Goal: Use online tool/utility: Utilize a website feature to perform a specific function

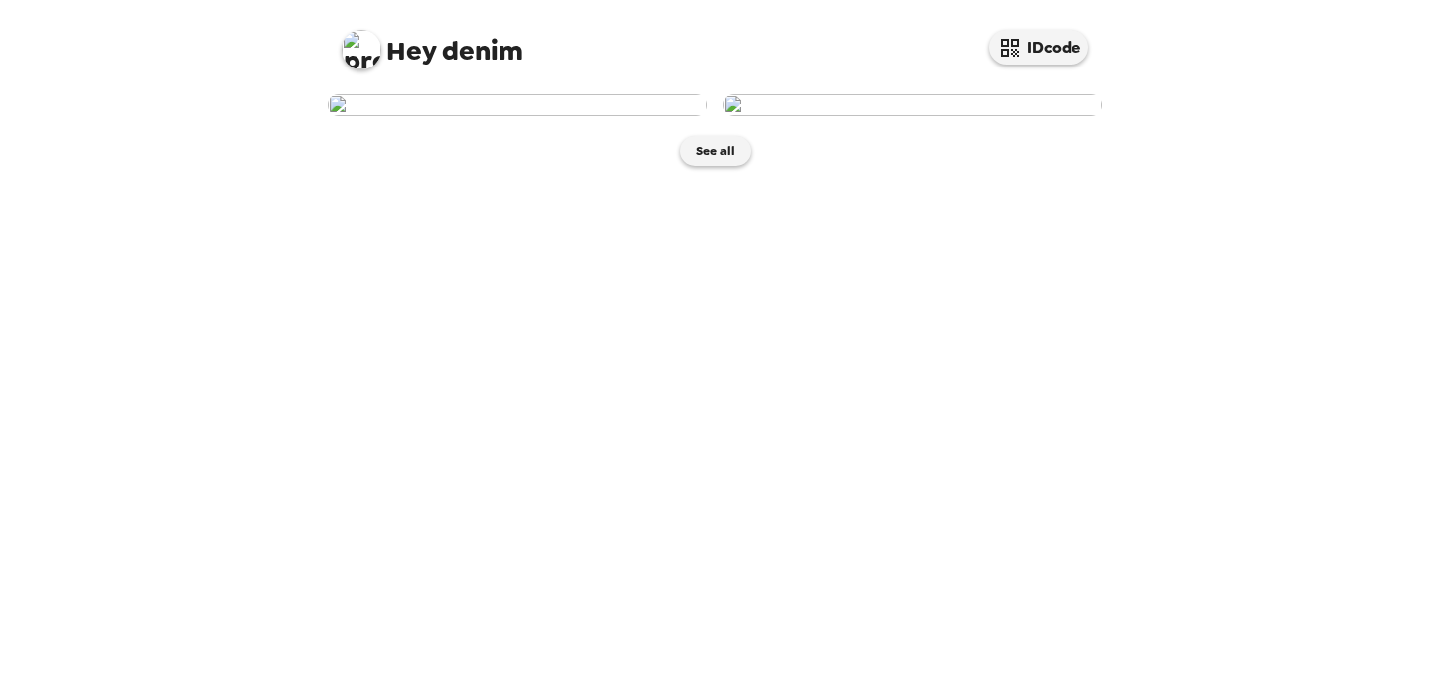
click at [907, 116] on img at bounding box center [912, 105] width 379 height 22
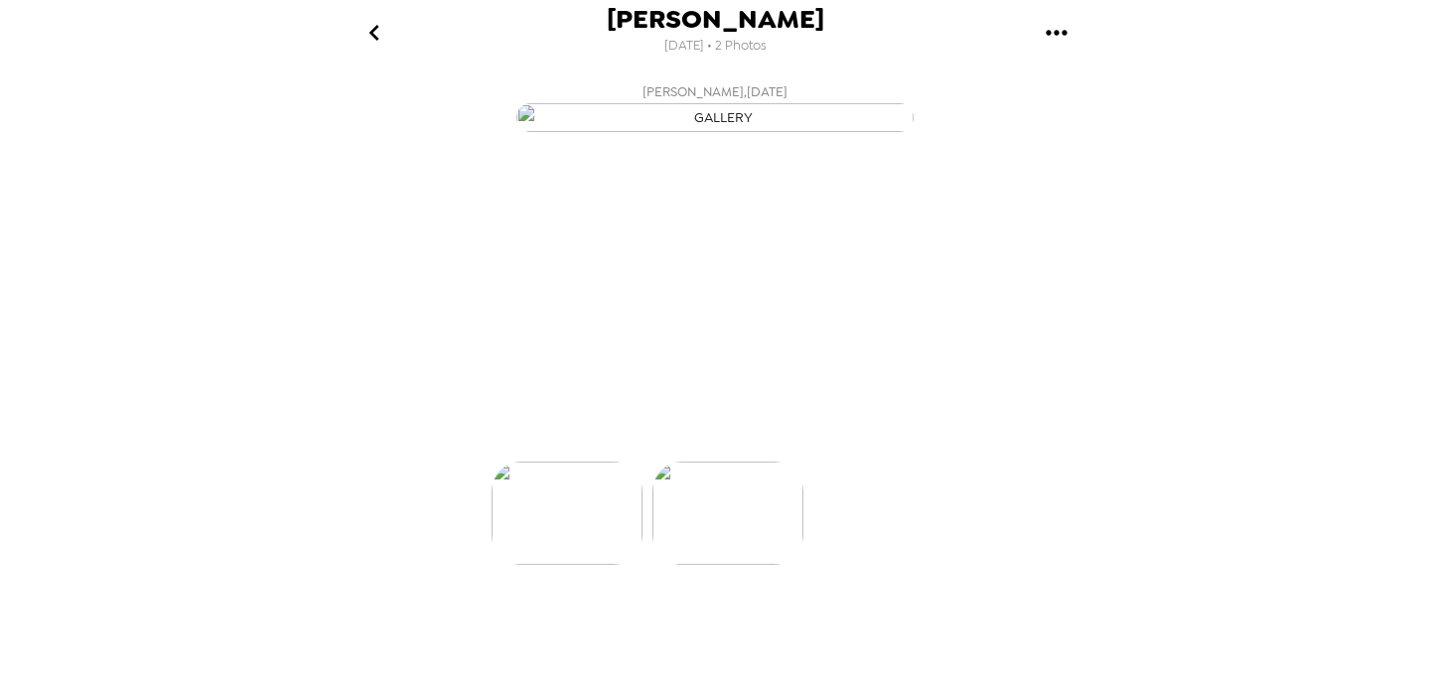
scroll to position [0, 159]
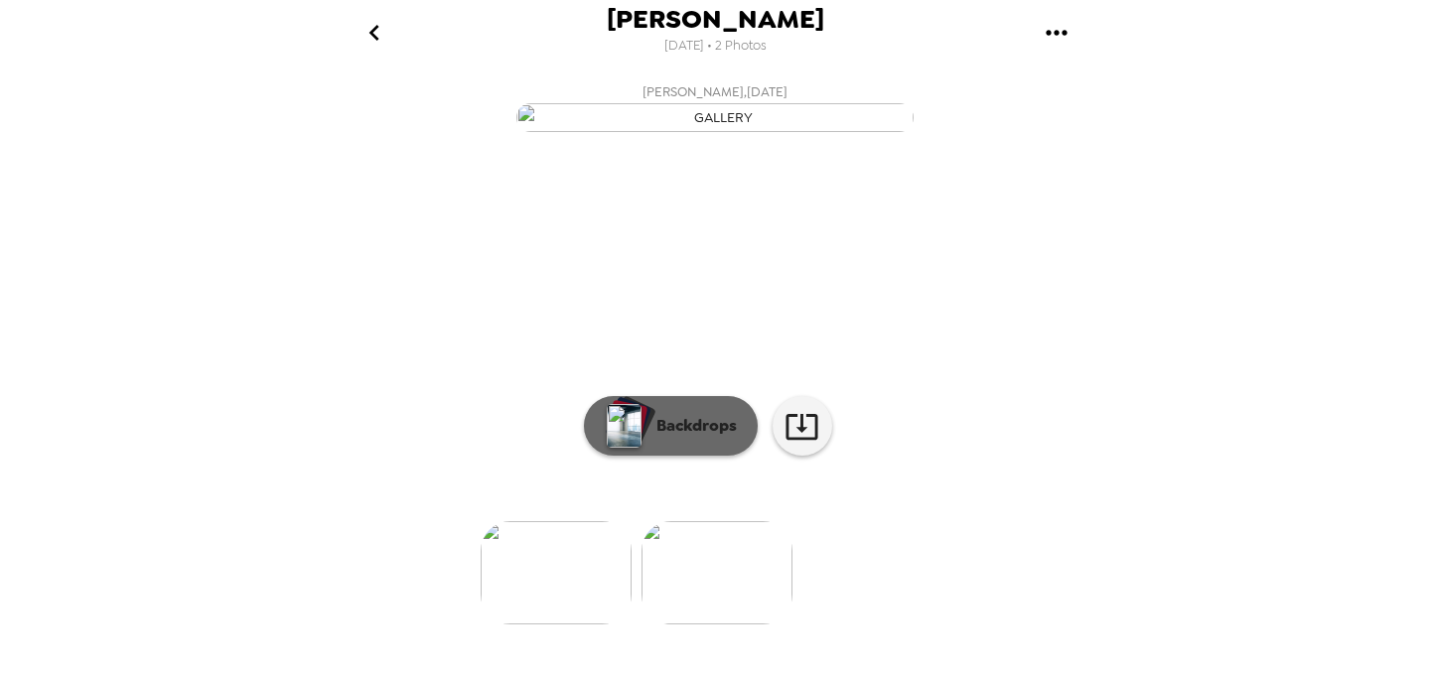
click at [697, 438] on p "Backdrops" at bounding box center [691, 426] width 90 height 24
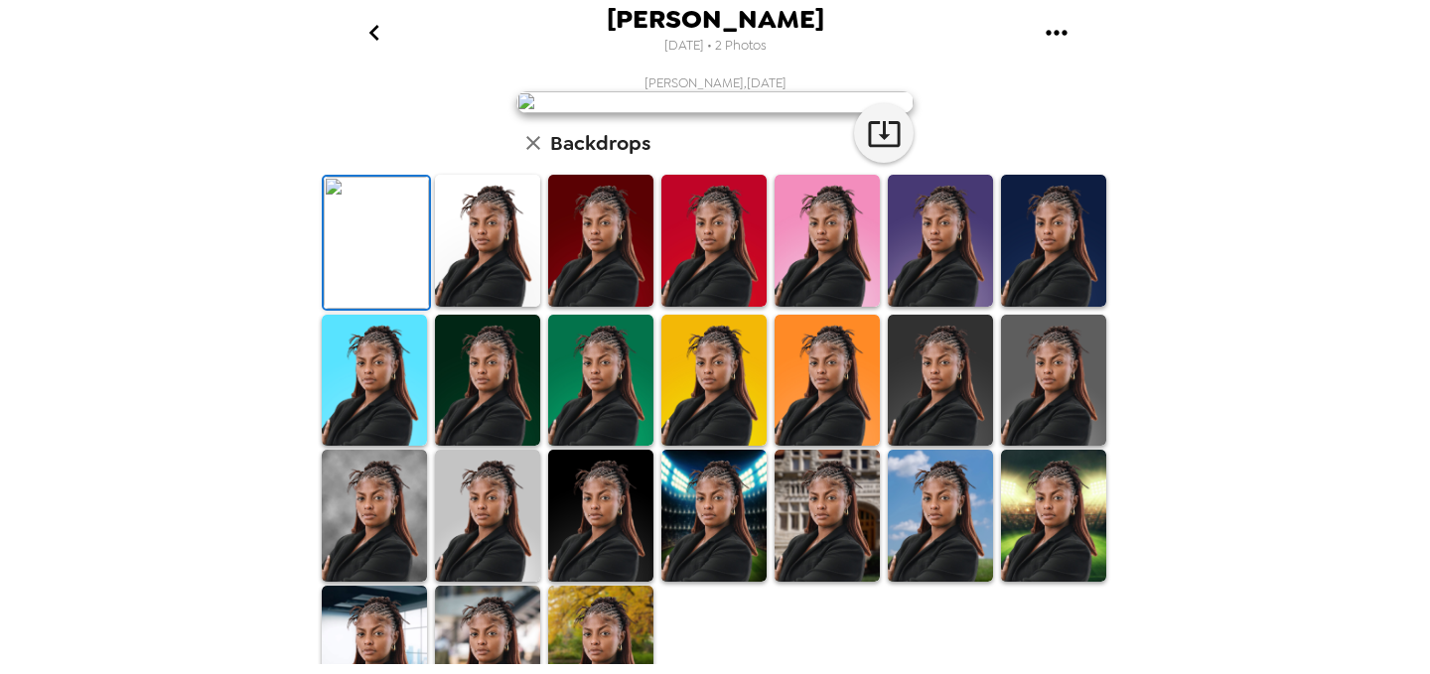
scroll to position [187, 0]
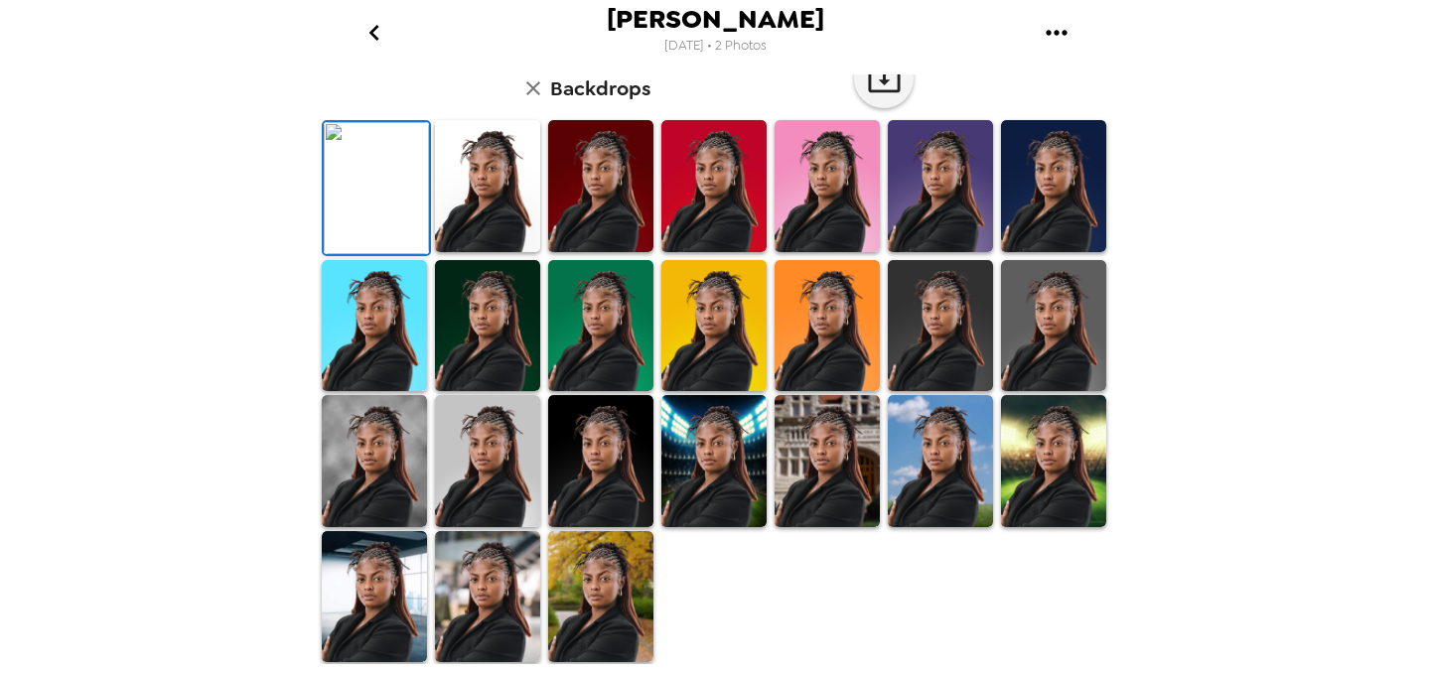
click at [824, 252] on img at bounding box center [827, 186] width 105 height 132
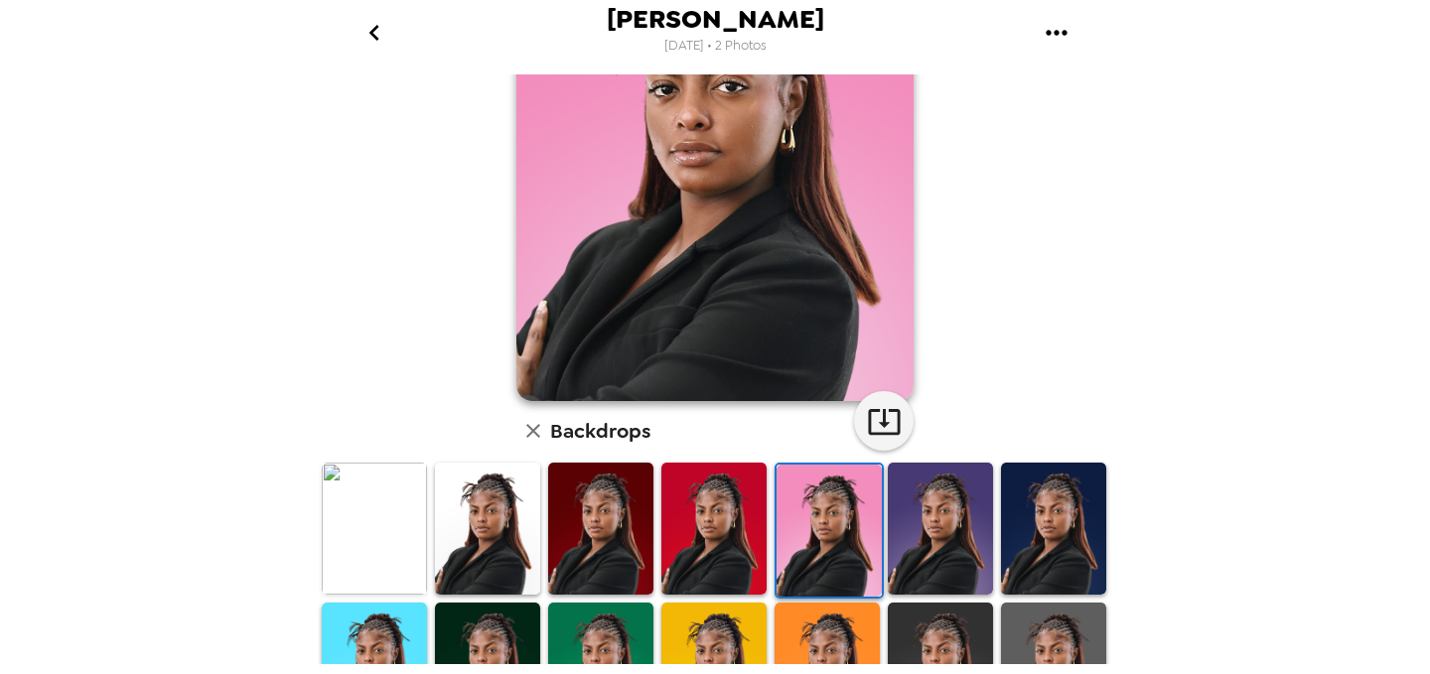
click at [738, 543] on img at bounding box center [713, 529] width 105 height 132
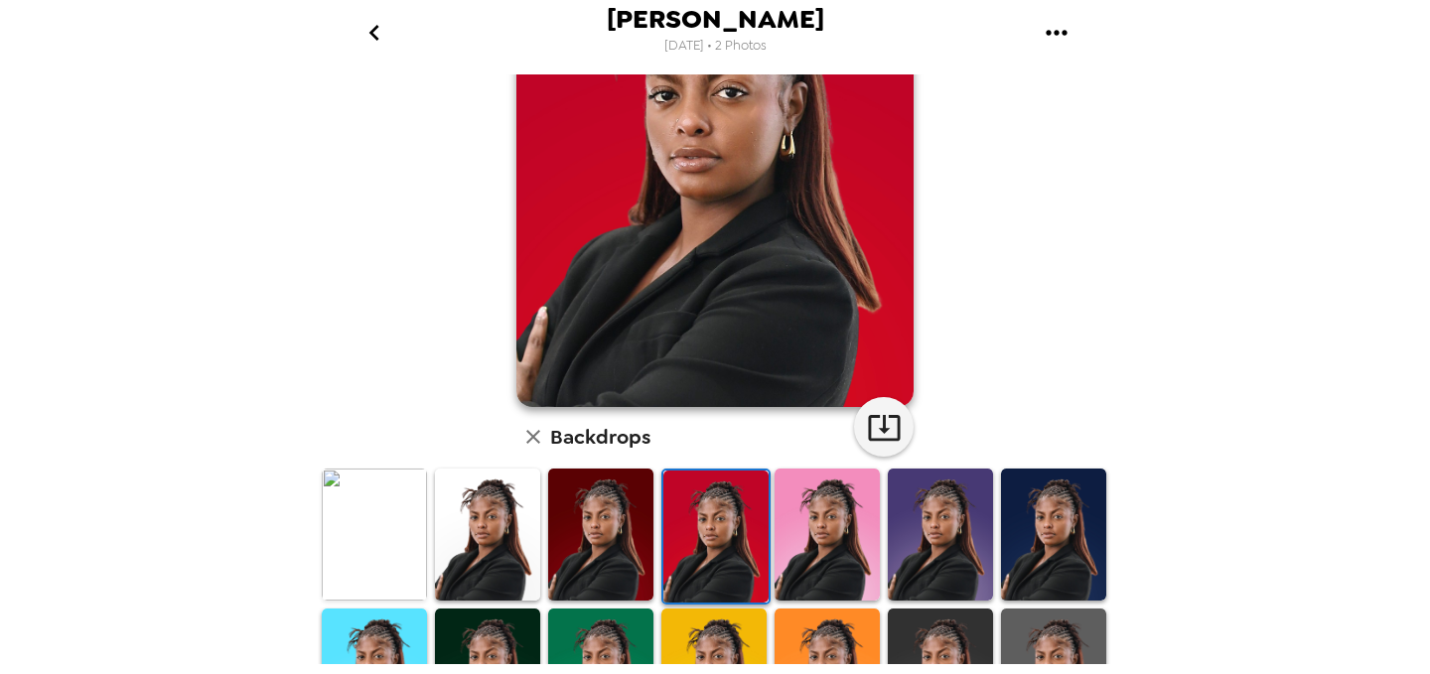
scroll to position [184, 0]
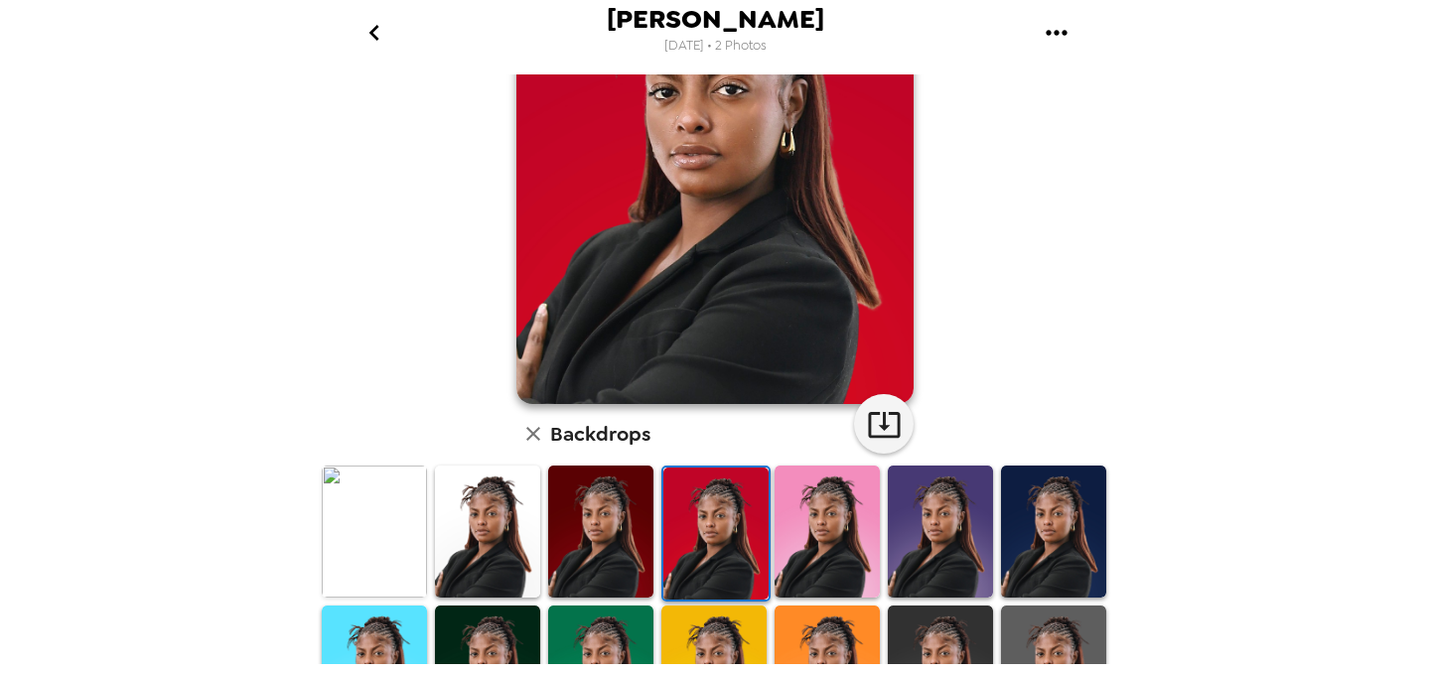
click at [611, 530] on img at bounding box center [600, 532] width 105 height 132
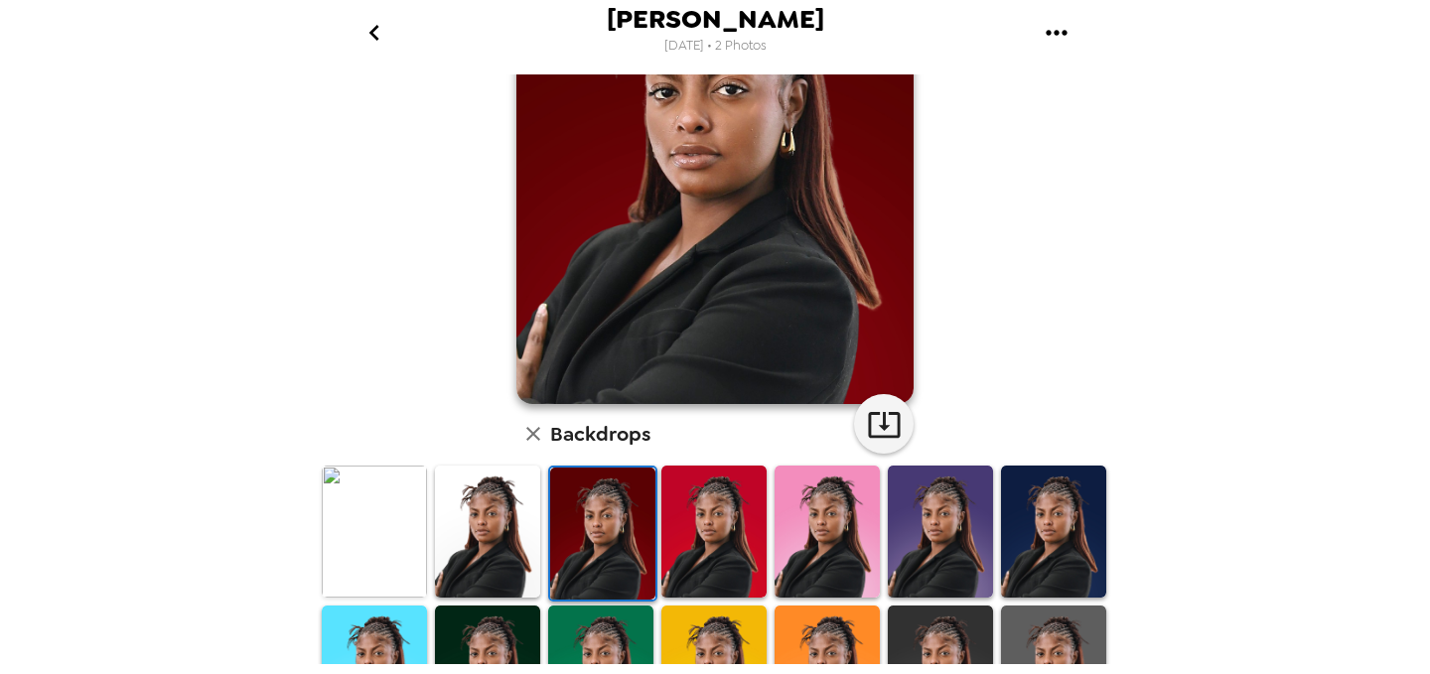
click at [715, 534] on img at bounding box center [713, 532] width 105 height 132
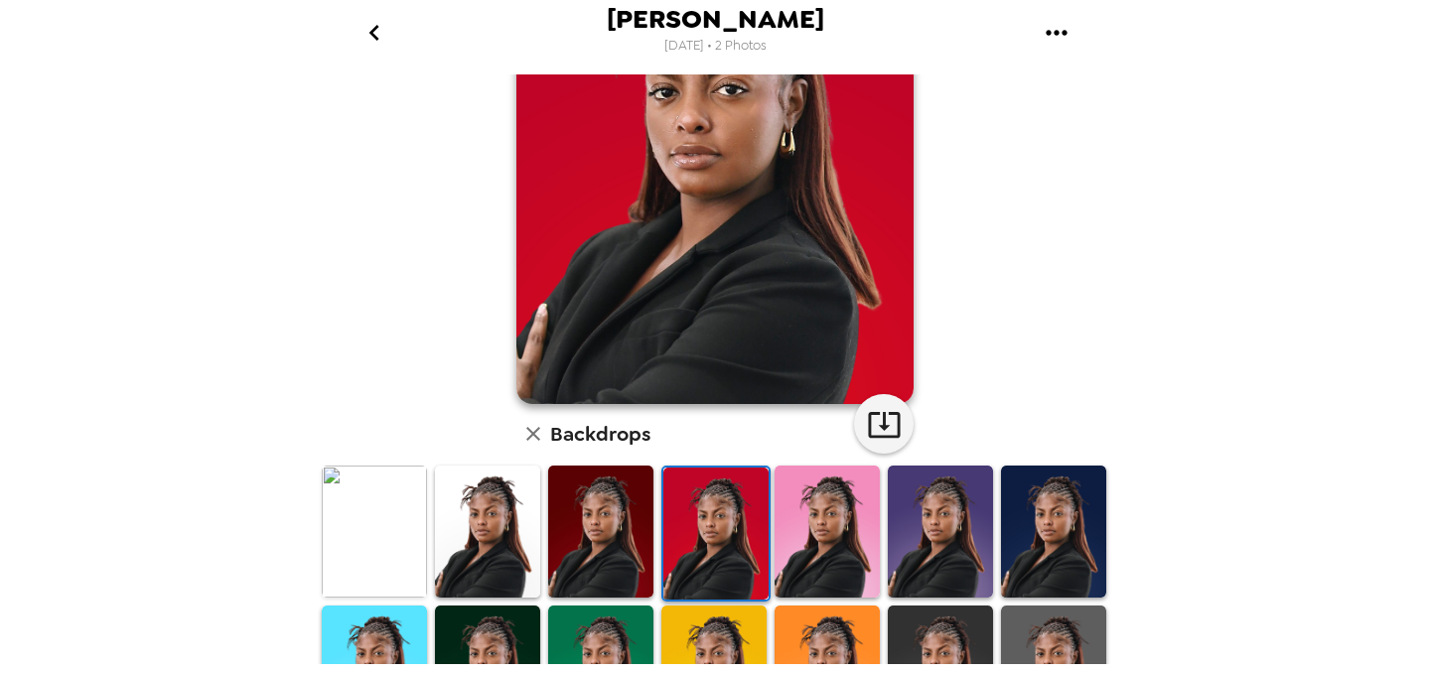
click at [622, 558] on img at bounding box center [600, 532] width 105 height 132
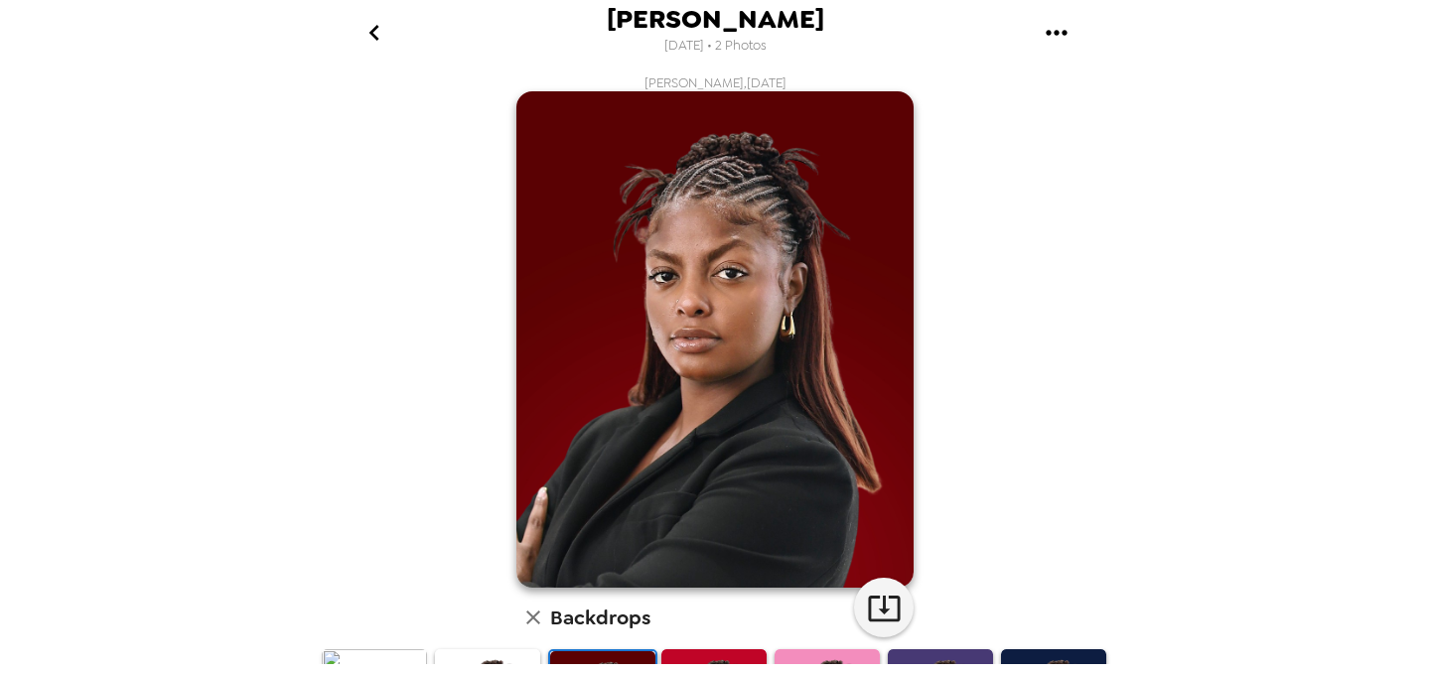
scroll to position [2, 0]
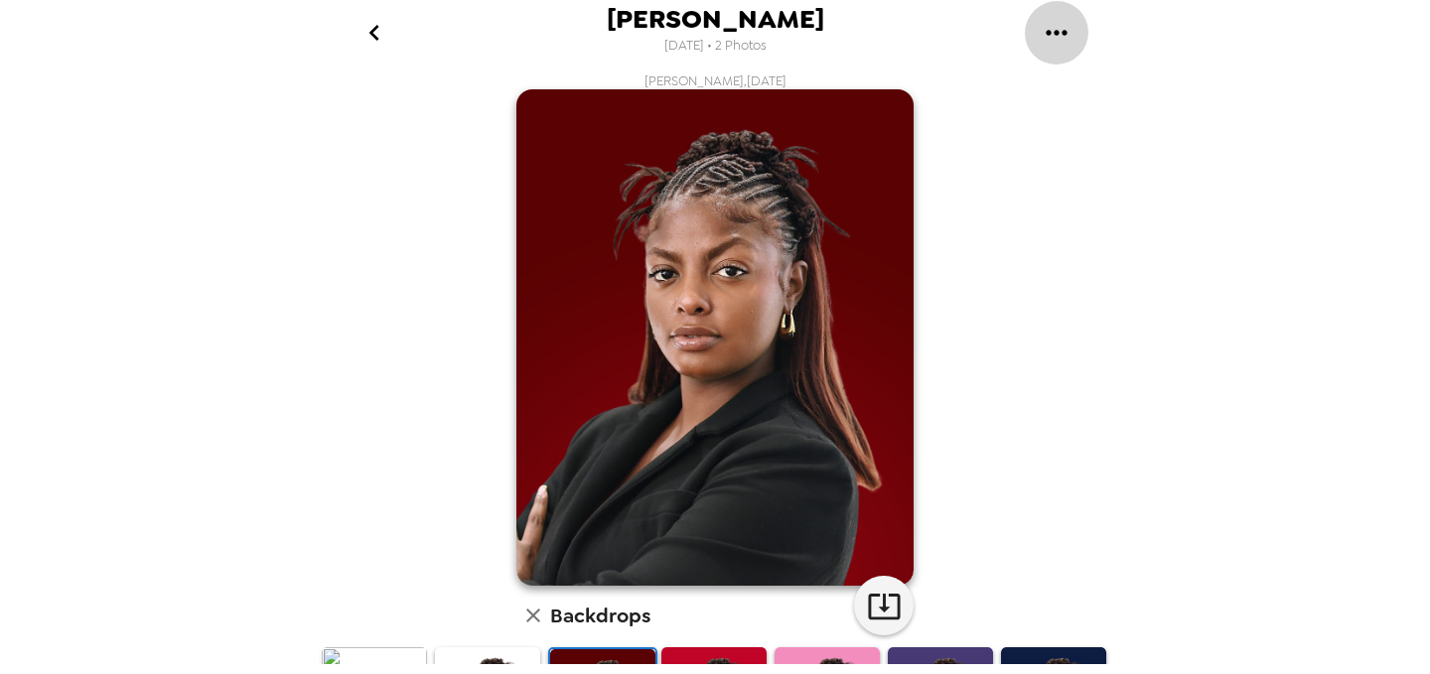
click at [1044, 40] on icon "gallery menu" at bounding box center [1057, 33] width 32 height 32
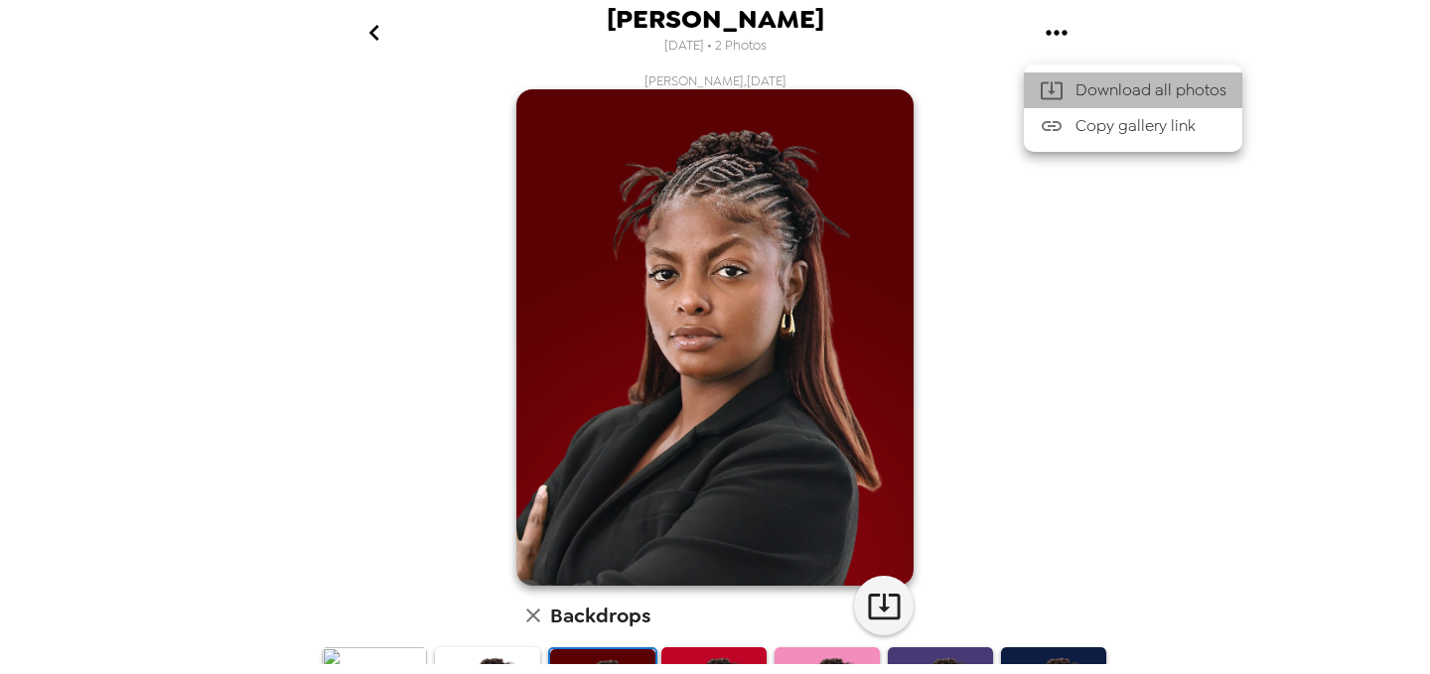
click at [1065, 84] on div at bounding box center [1058, 90] width 36 height 24
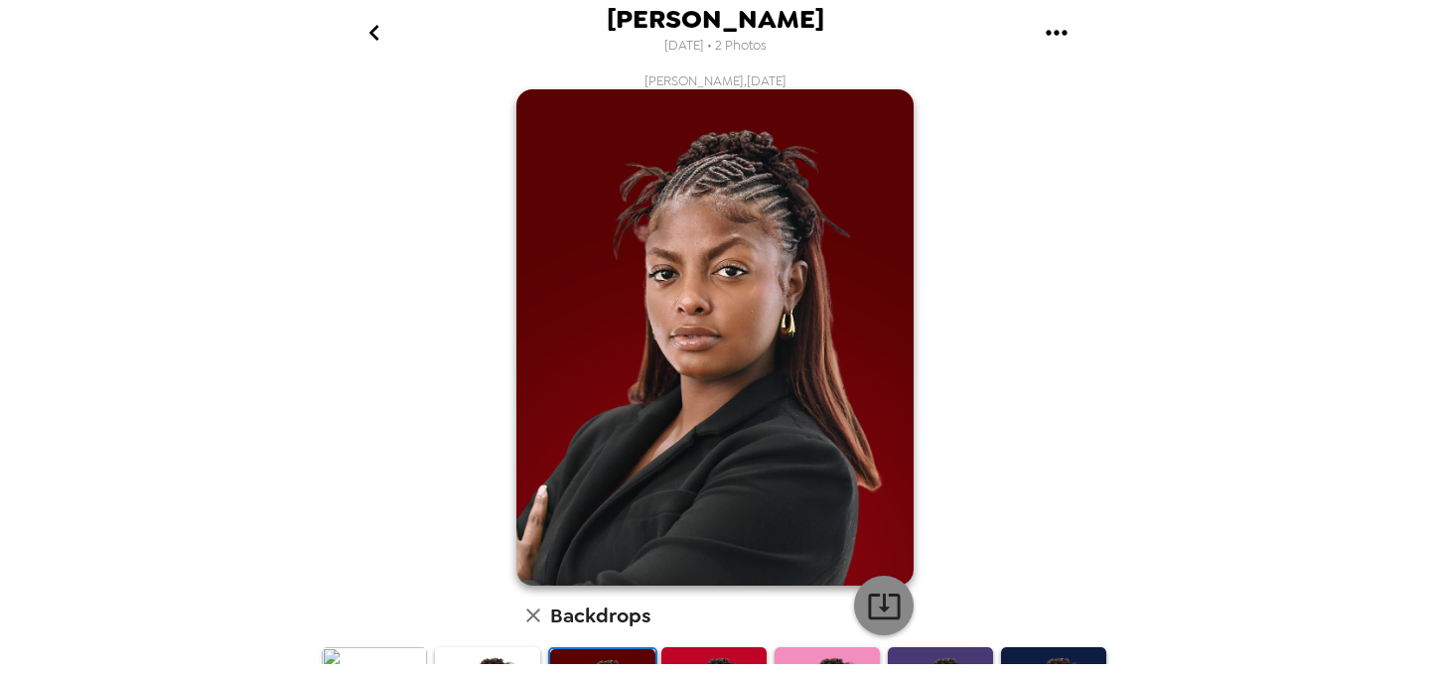
click at [884, 615] on icon "button" at bounding box center [884, 606] width 35 height 35
